Goal: Use online tool/utility: Utilize a website feature to perform a specific function

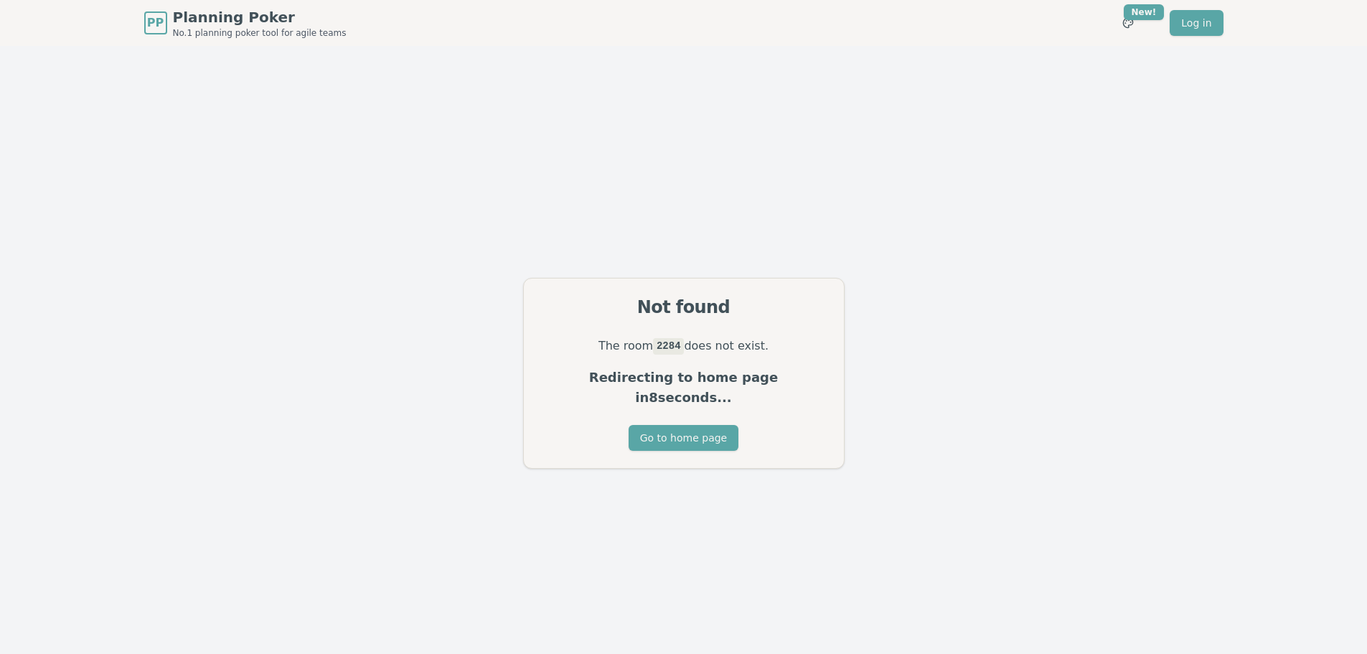
click at [626, 425] on div "Go to home page" at bounding box center [684, 446] width 320 height 43
click at [652, 425] on button "Go to home page" at bounding box center [684, 438] width 110 height 26
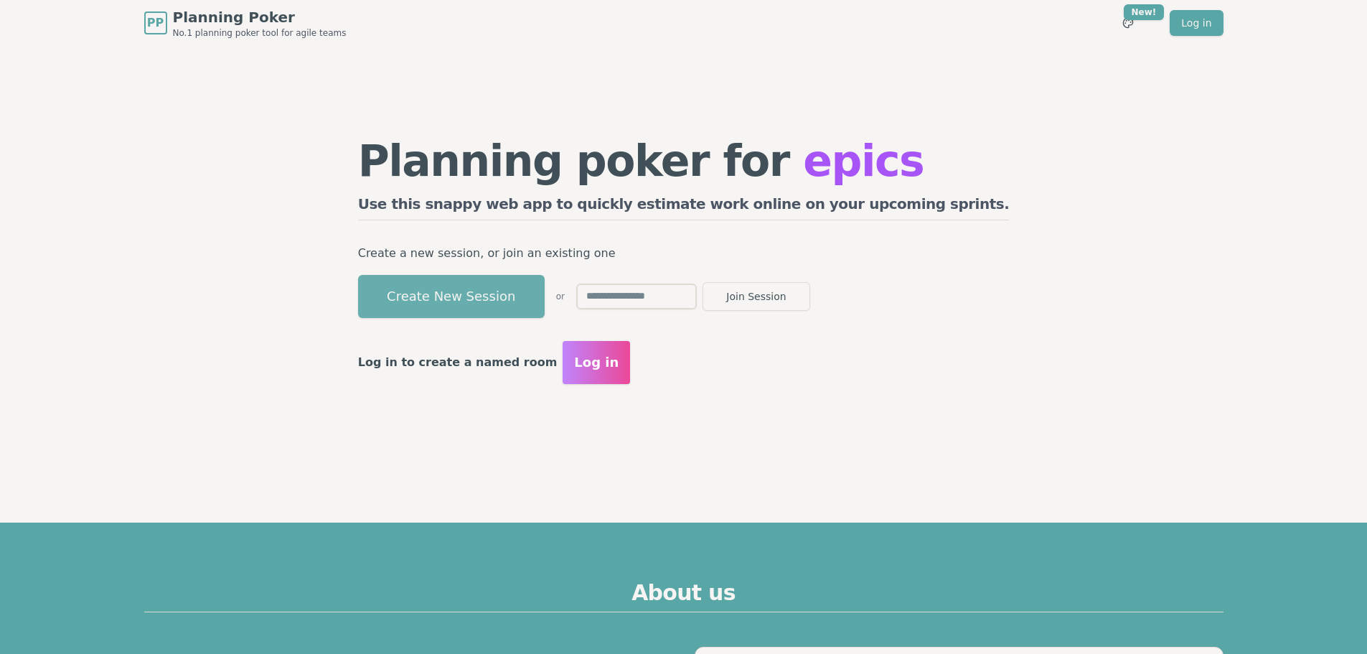
click at [518, 299] on button "Create New Session" at bounding box center [451, 296] width 187 height 43
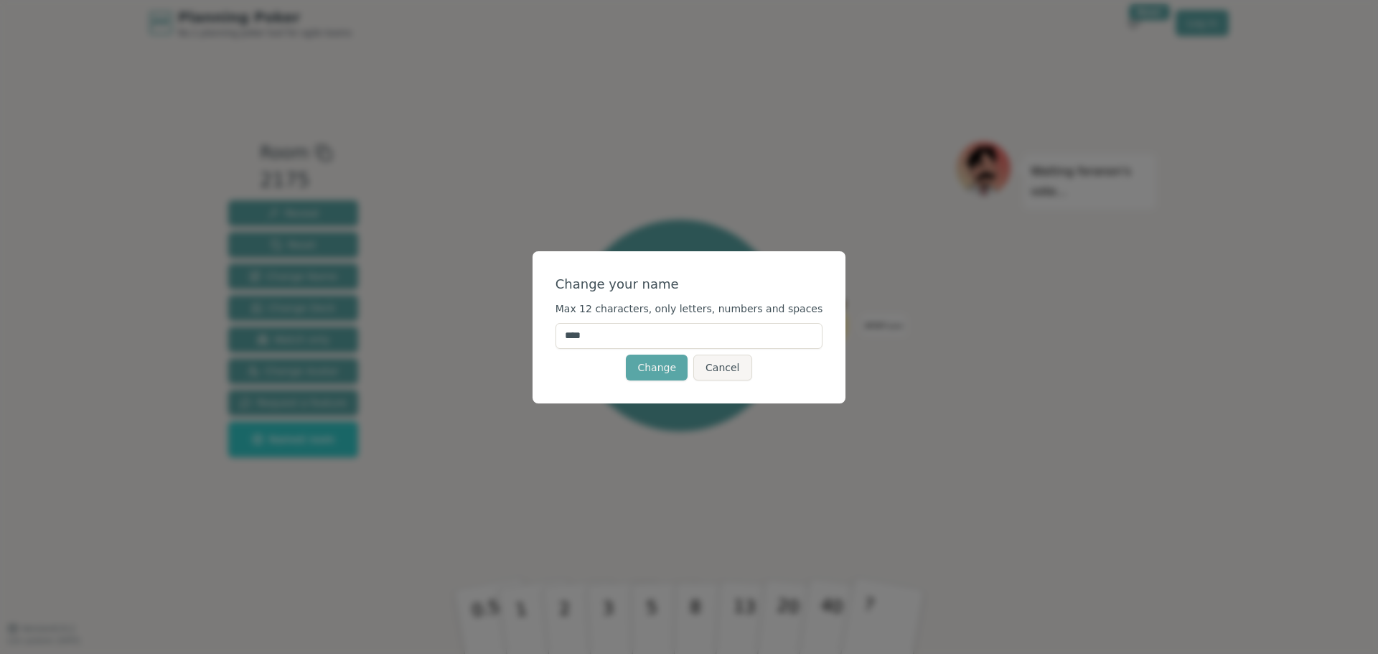
click at [591, 337] on input "****" at bounding box center [689, 336] width 268 height 26
type input "*****"
click at [660, 378] on button "Change" at bounding box center [657, 368] width 62 height 26
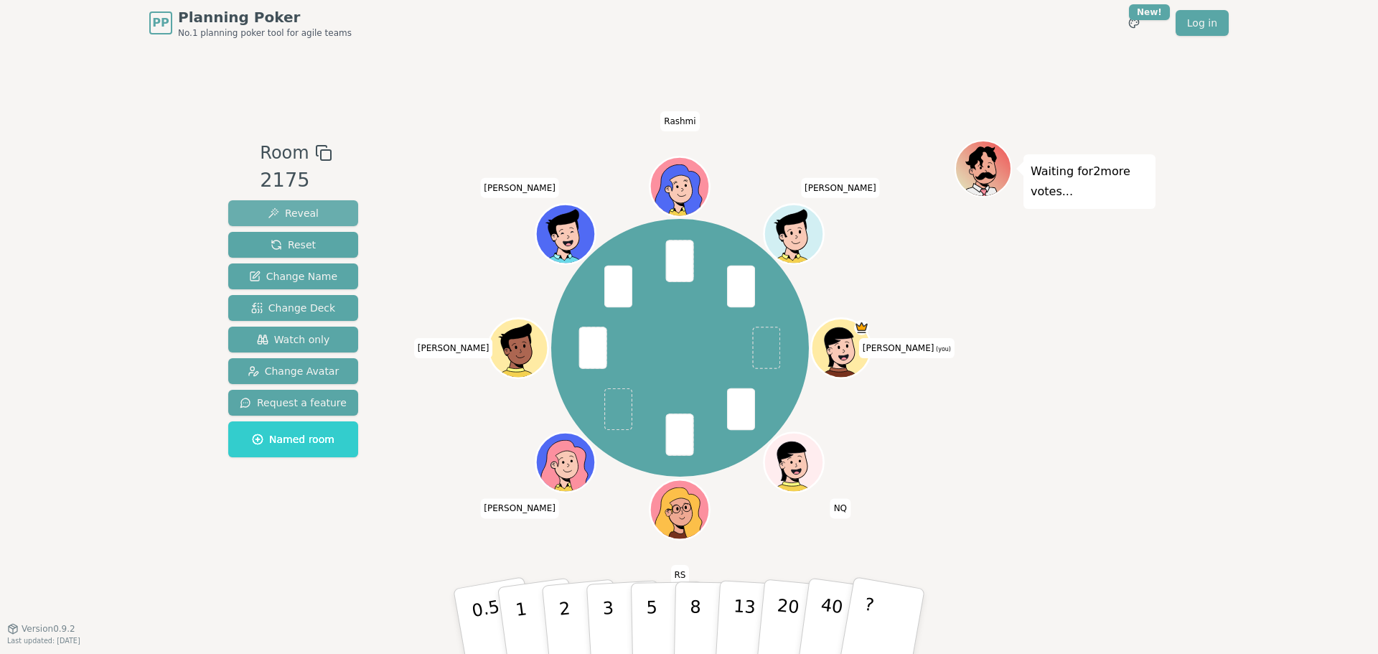
click at [311, 215] on span "Reveal" at bounding box center [293, 213] width 51 height 14
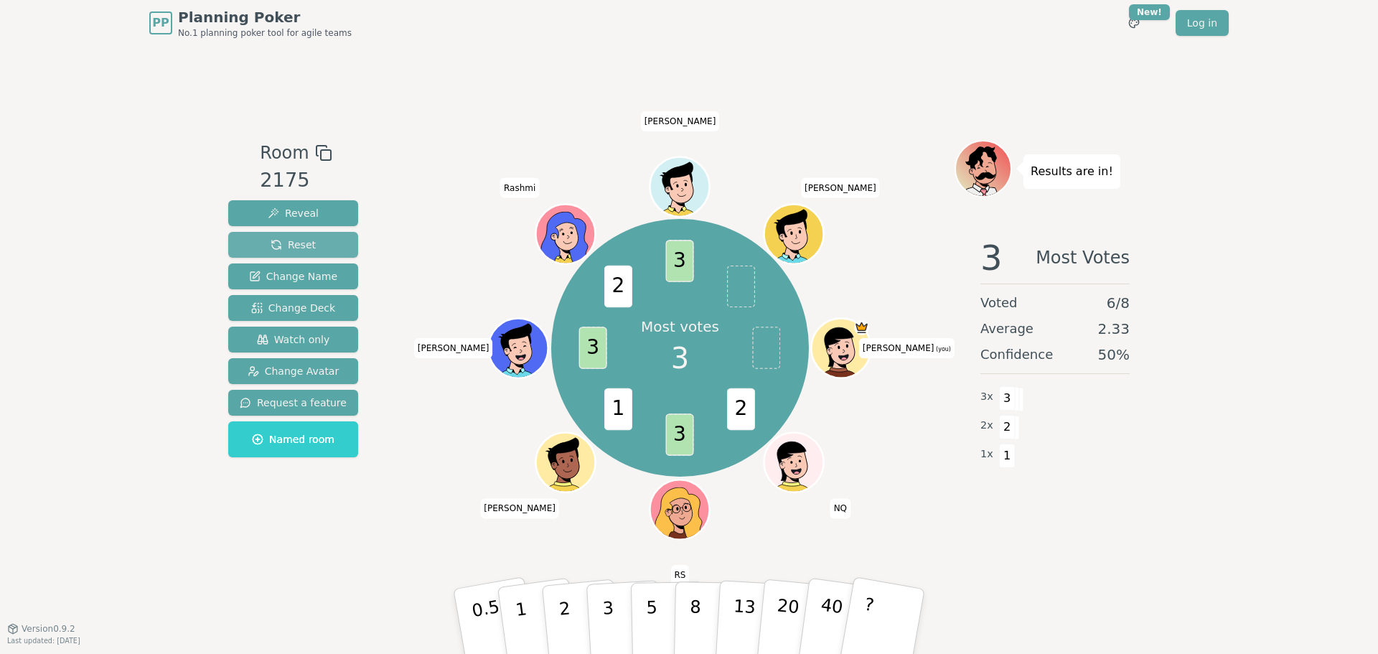
click at [271, 240] on span "Reset" at bounding box center [293, 245] width 45 height 14
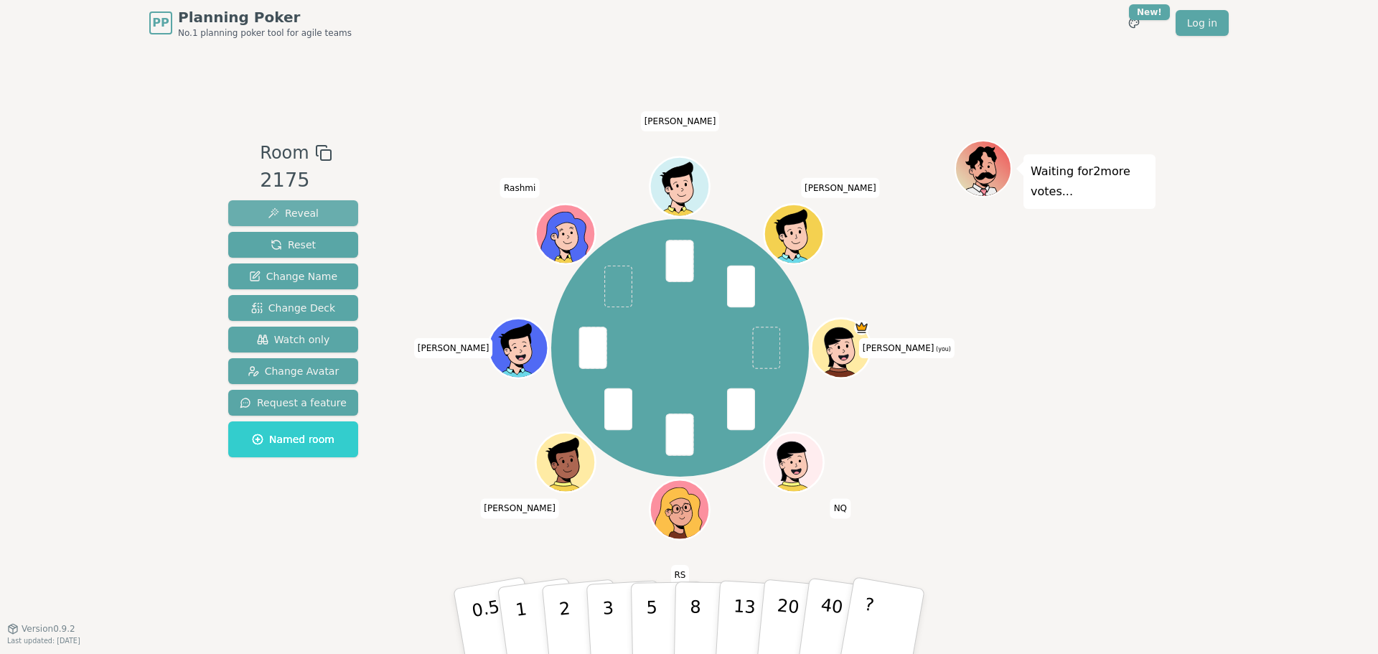
click at [321, 209] on button "Reveal" at bounding box center [293, 213] width 130 height 26
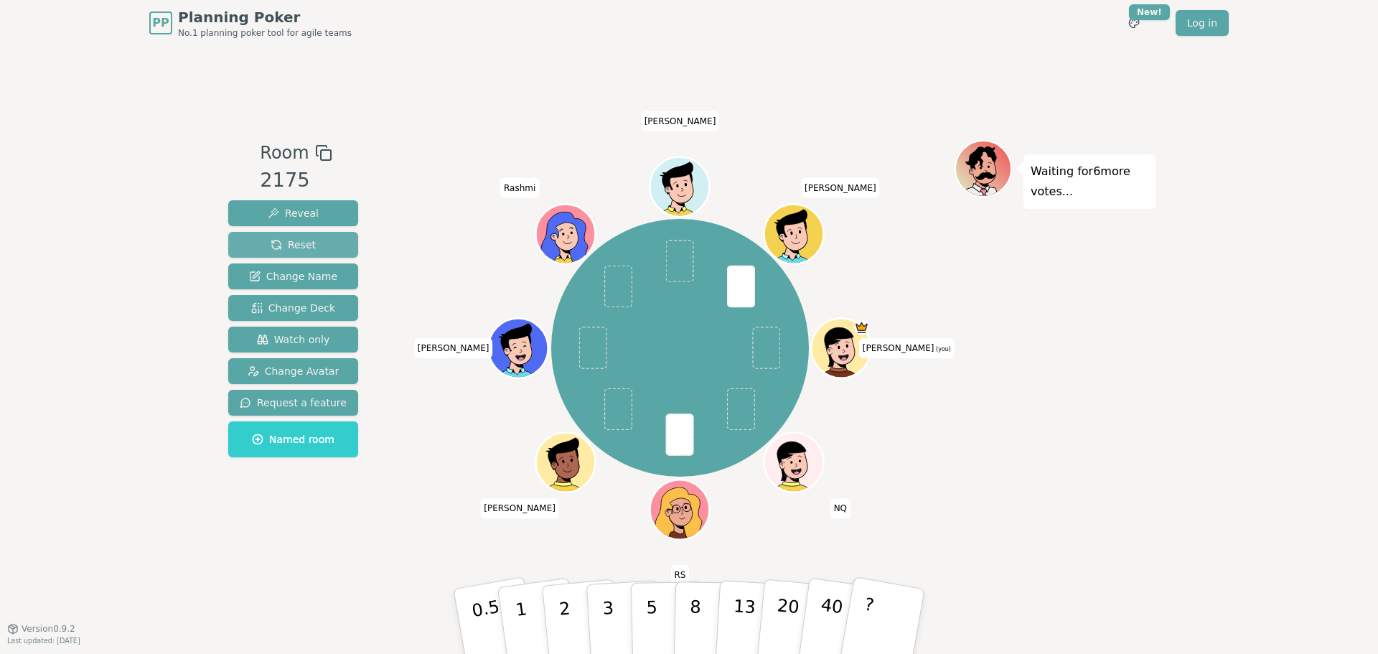
click at [299, 240] on span "Reset" at bounding box center [293, 245] width 45 height 14
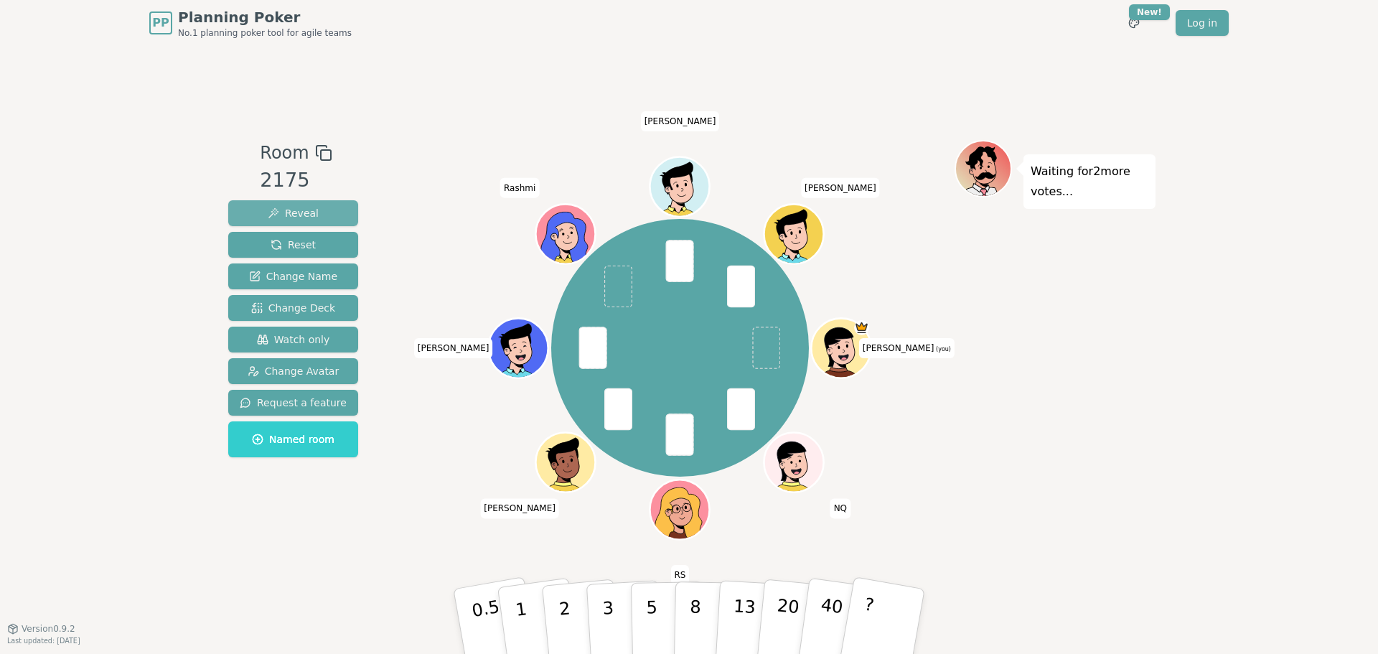
click at [301, 216] on span "Reveal" at bounding box center [293, 213] width 51 height 14
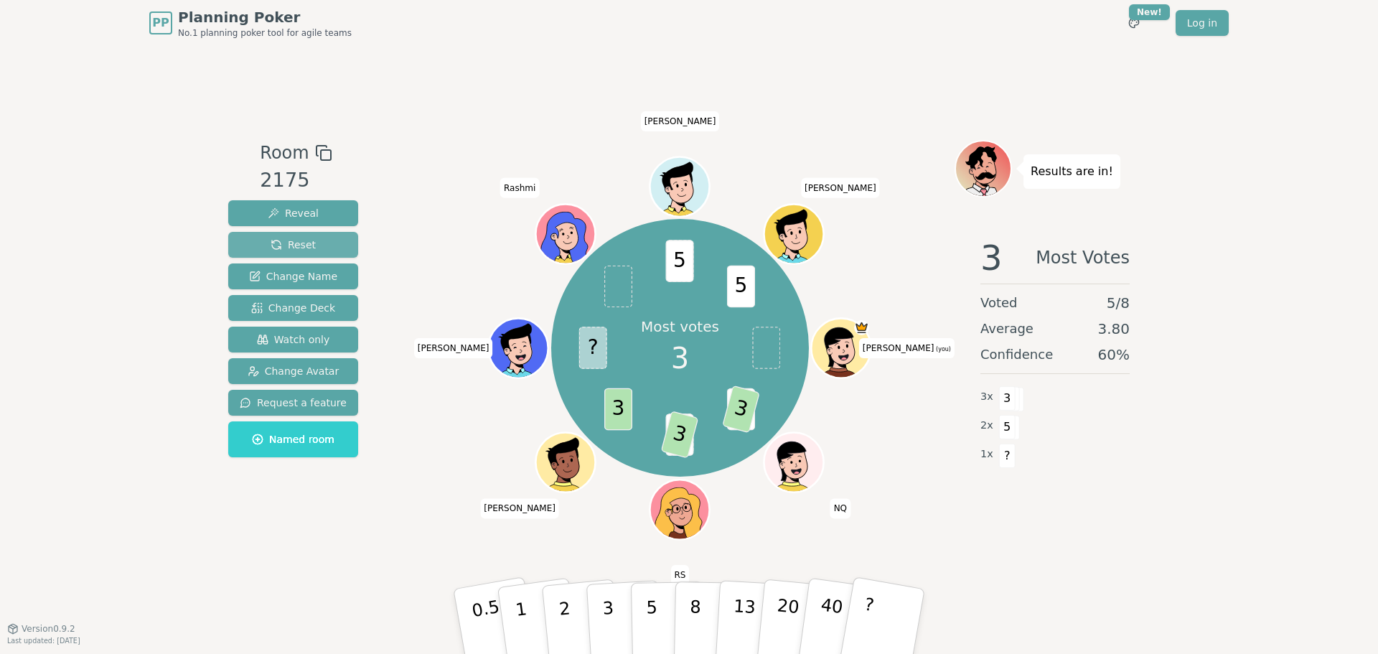
click at [298, 251] on span "Reset" at bounding box center [293, 245] width 45 height 14
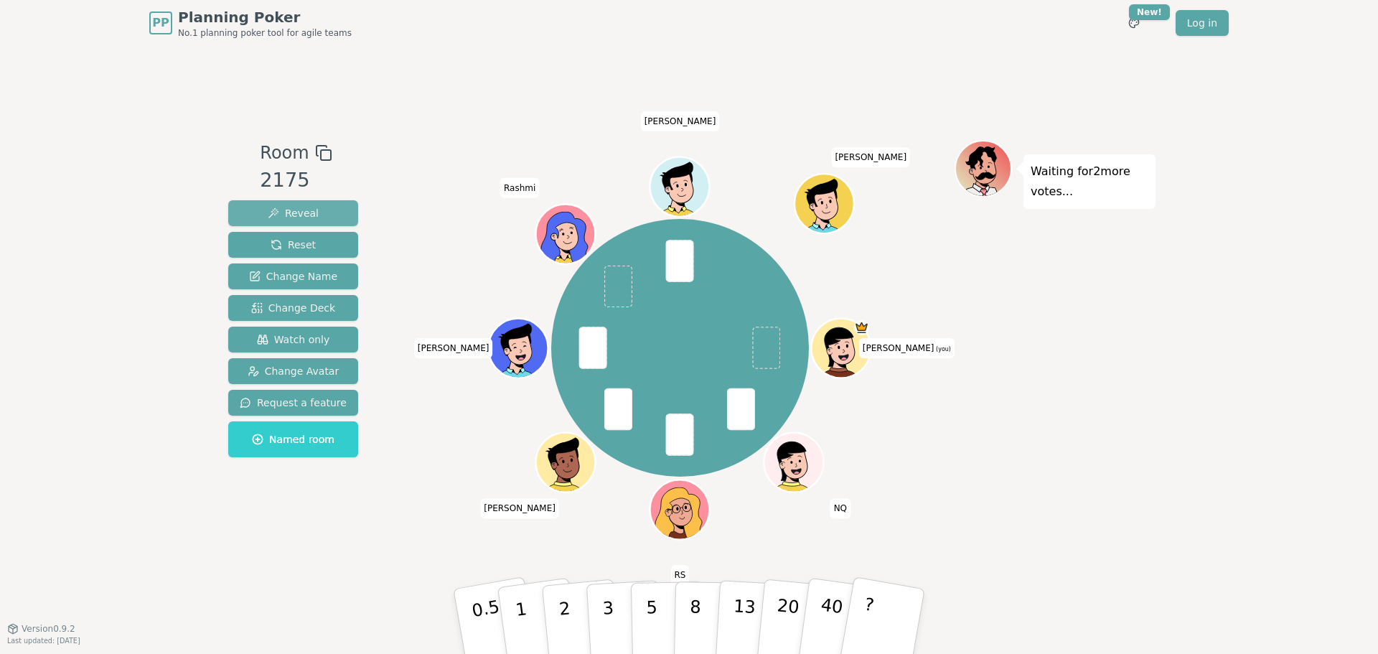
click at [304, 207] on span "Reveal" at bounding box center [293, 213] width 51 height 14
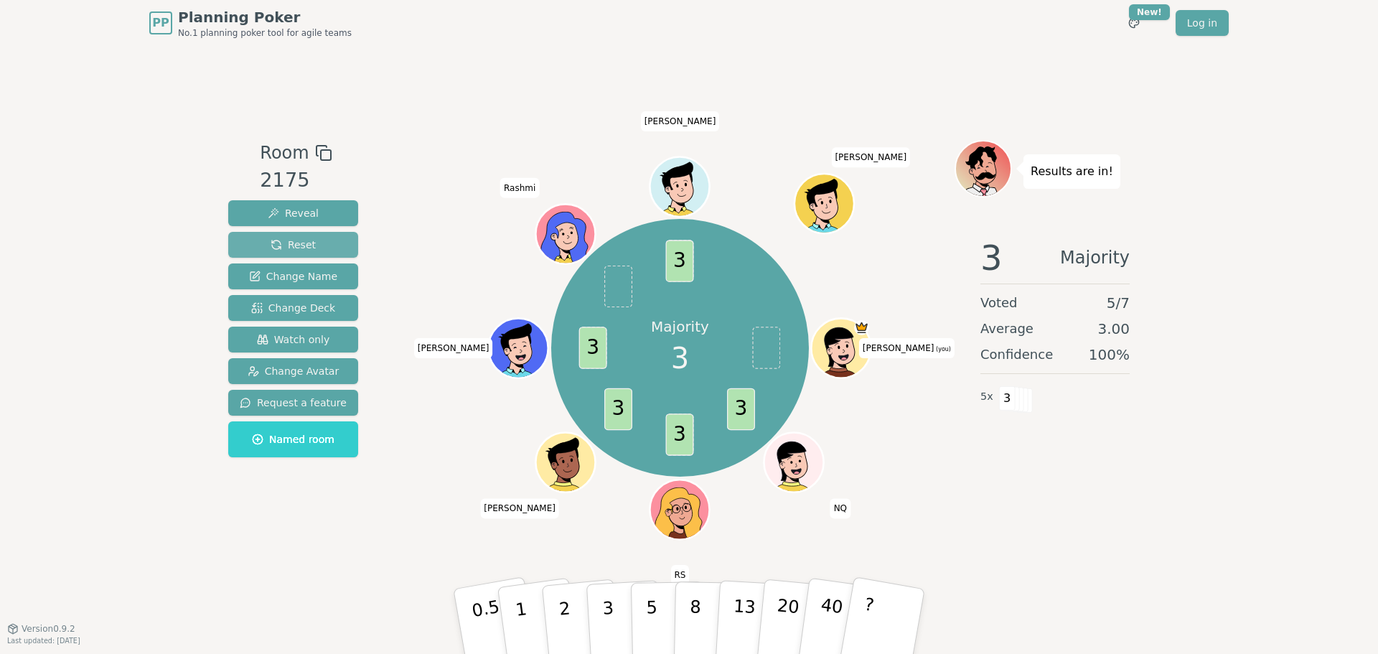
click at [317, 237] on button "Reset" at bounding box center [293, 245] width 130 height 26
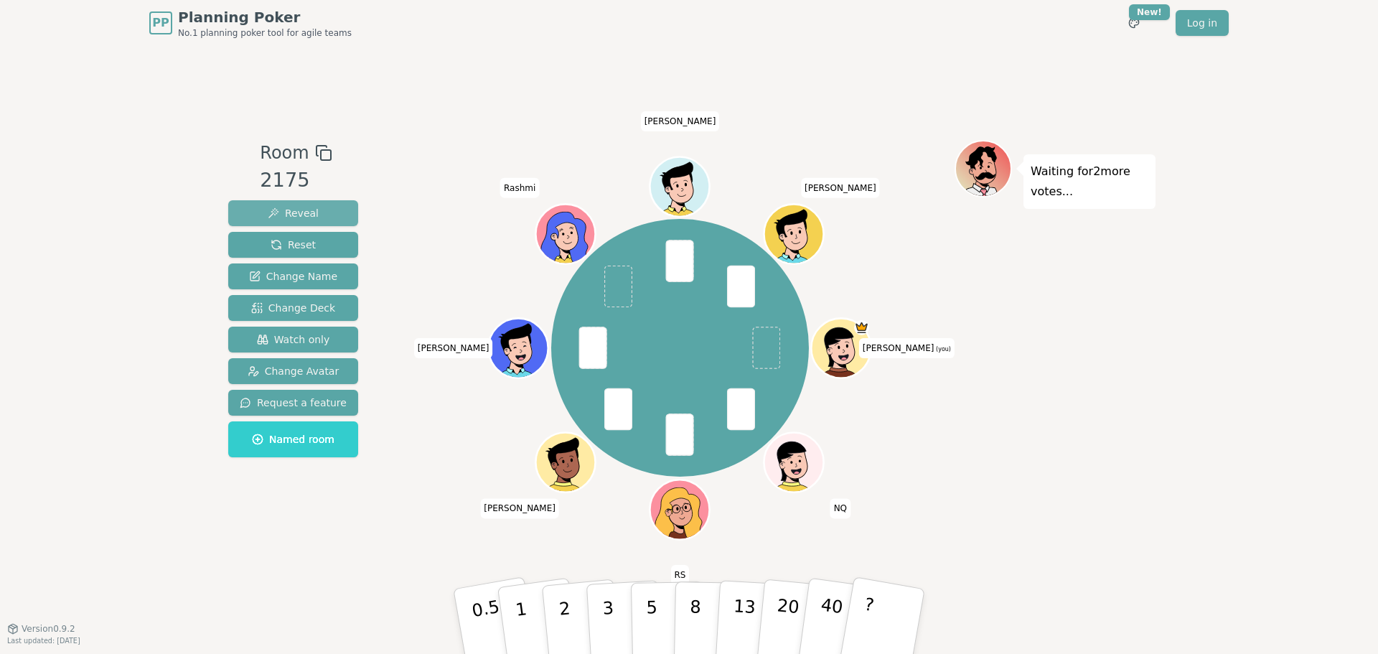
click at [290, 212] on span "Reveal" at bounding box center [293, 213] width 51 height 14
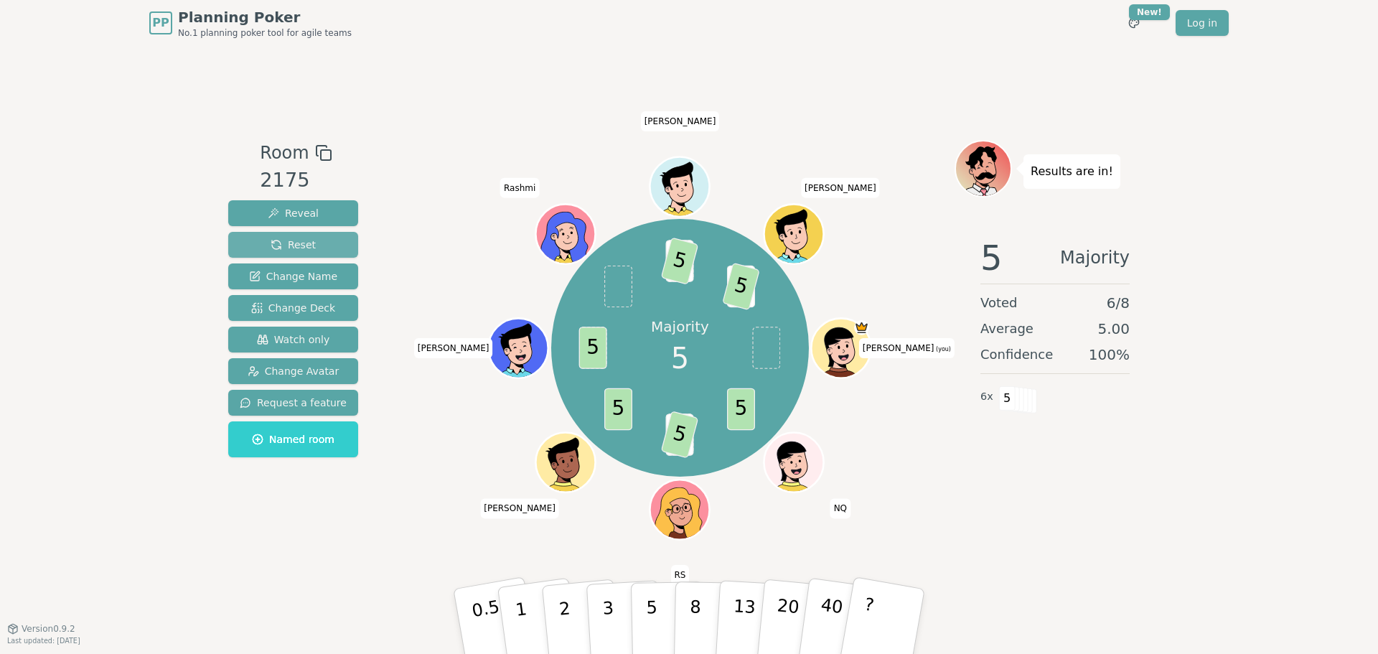
click at [306, 243] on span "Reset" at bounding box center [293, 245] width 45 height 14
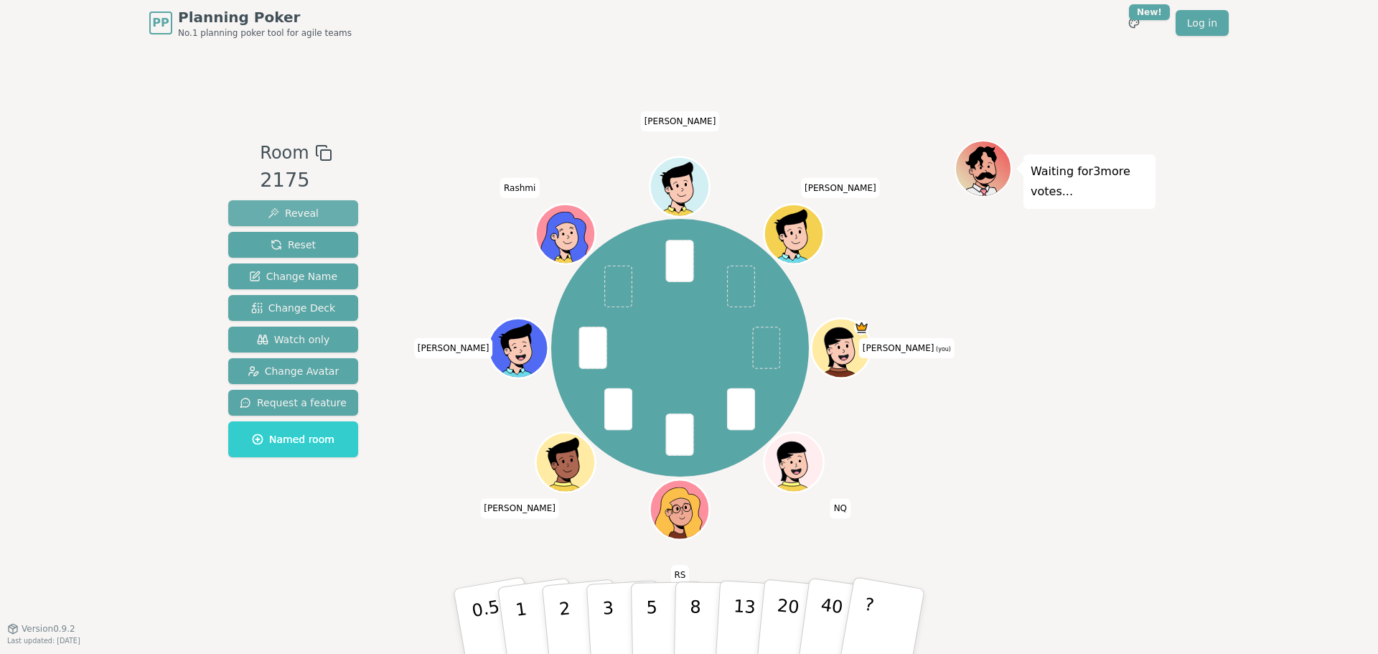
click at [293, 208] on span "Reveal" at bounding box center [293, 213] width 51 height 14
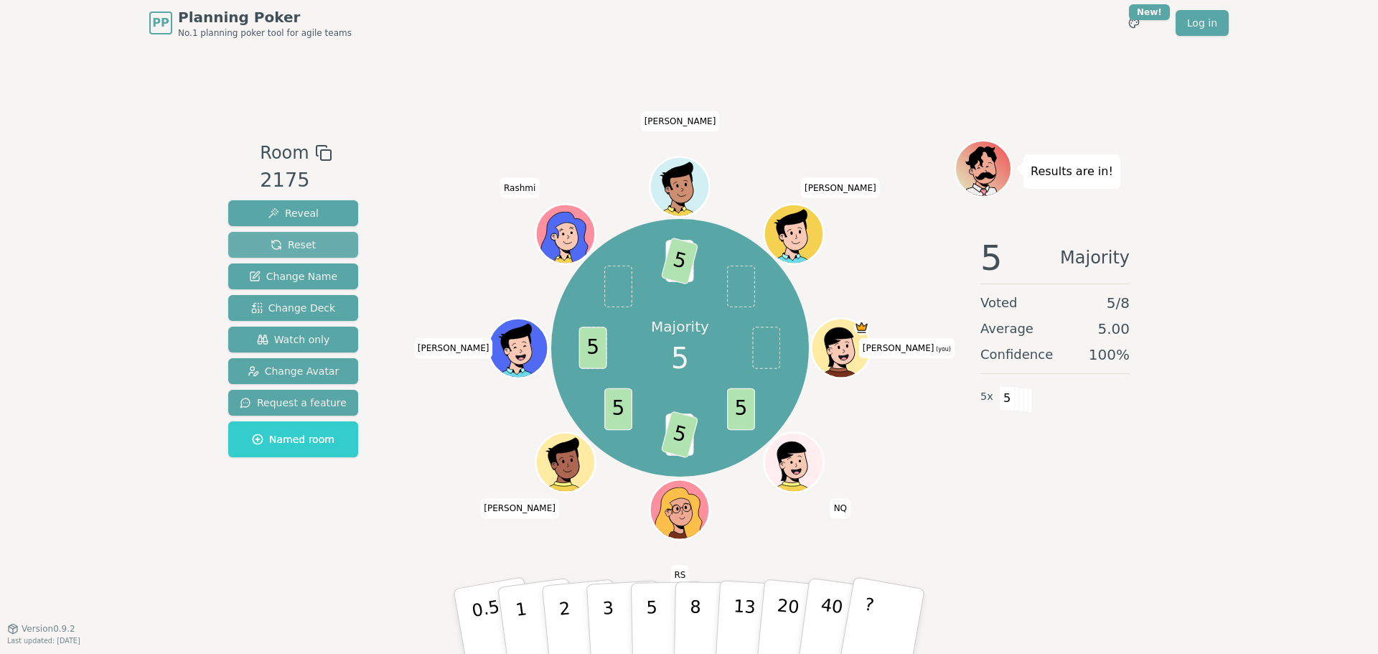
click at [295, 238] on span "Reset" at bounding box center [293, 245] width 45 height 14
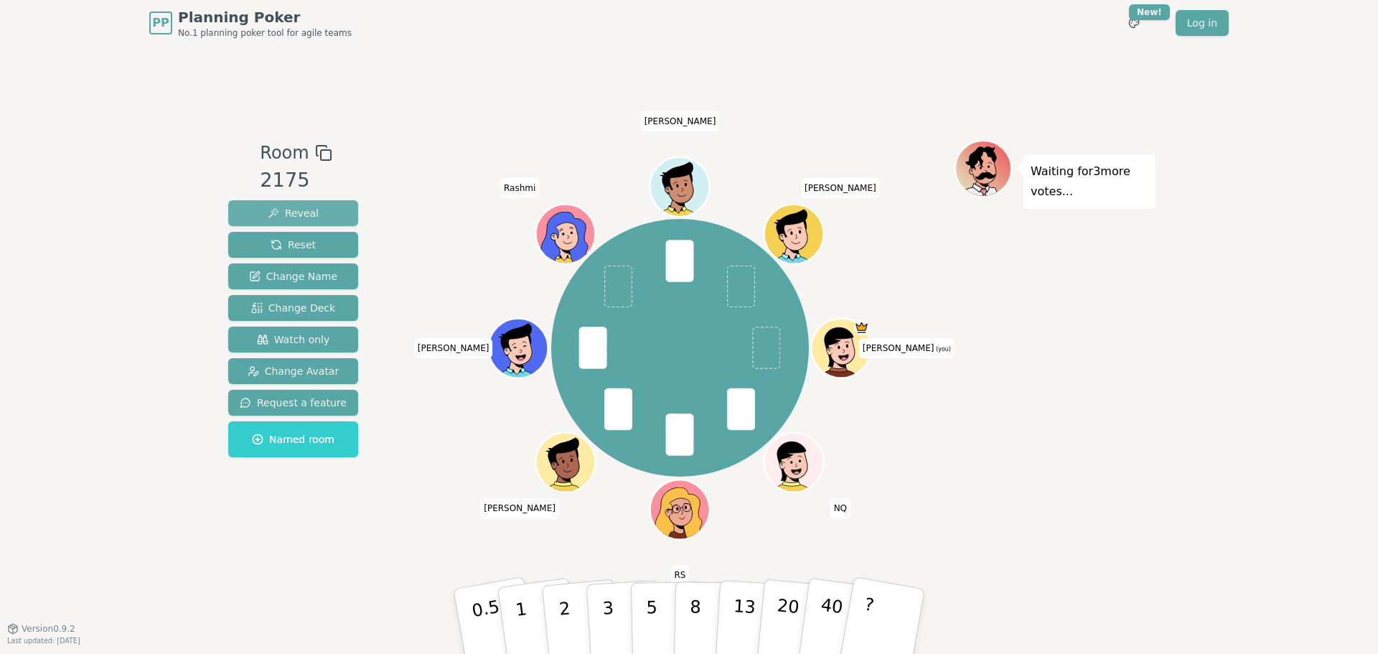
click at [299, 217] on span "Reveal" at bounding box center [293, 213] width 51 height 14
